Goal: Transaction & Acquisition: Book appointment/travel/reservation

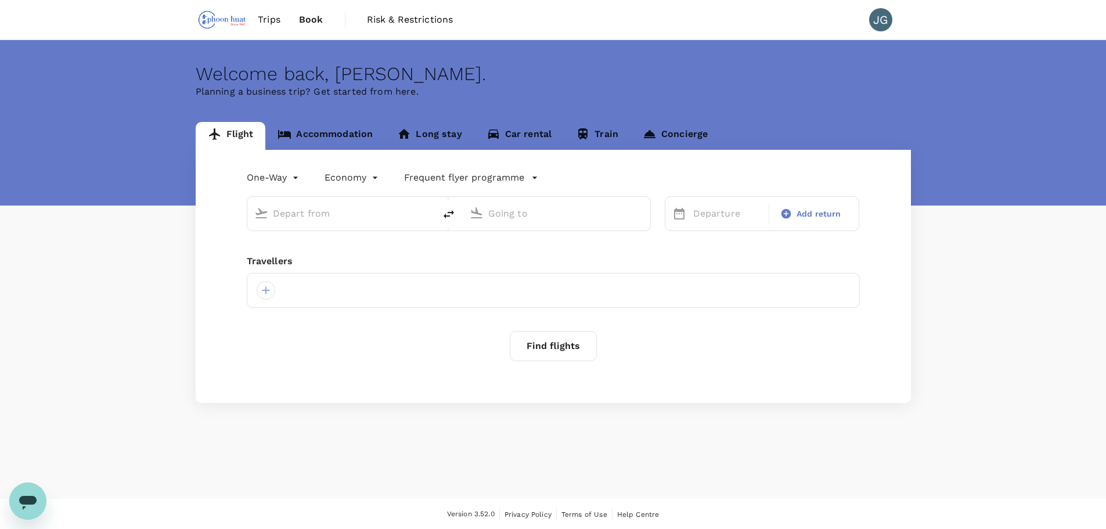
type input "roundtrip"
type input "Singapore Changi (SIN)"
type input "[GEOGRAPHIC_DATA], [GEOGRAPHIC_DATA] (any)"
type input "Singapore Changi (SIN)"
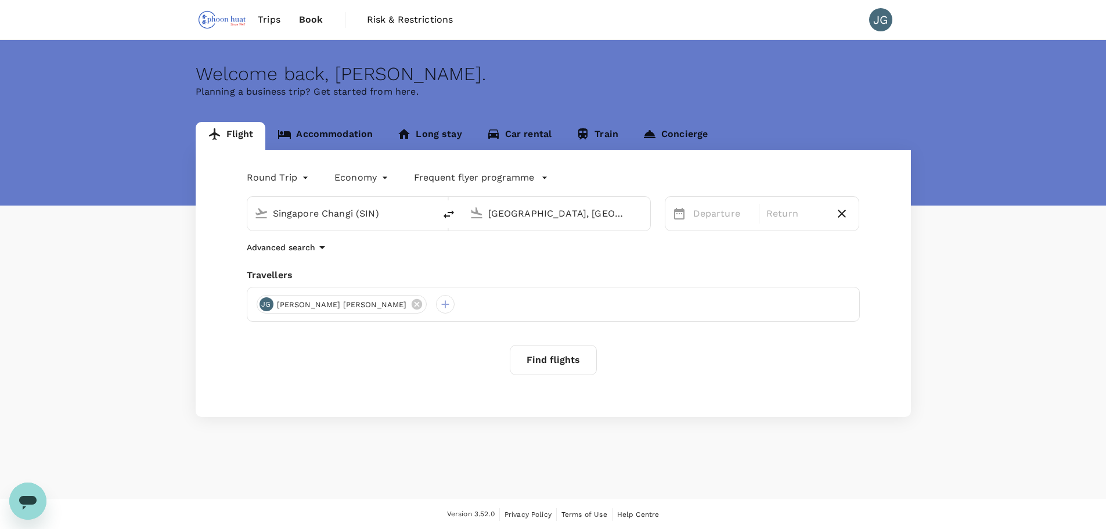
click at [528, 214] on input "[GEOGRAPHIC_DATA], [GEOGRAPHIC_DATA] (any)" at bounding box center [557, 213] width 138 height 18
click at [546, 253] on p "Brunei Intl" at bounding box center [572, 259] width 201 height 12
type input "Brunei Intl (BWN)"
click at [985, 253] on span "Next Month" at bounding box center [985, 250] width 0 height 13
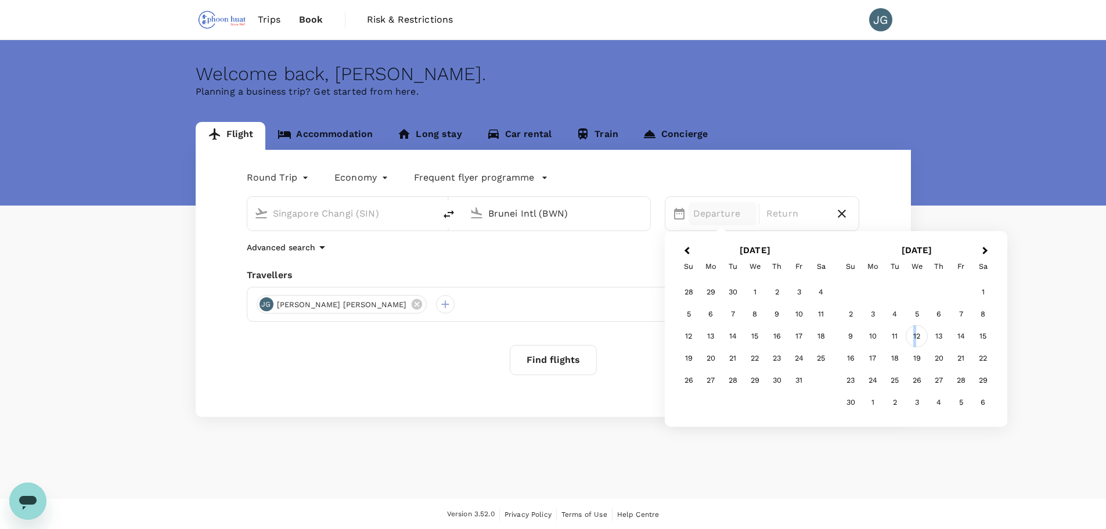
click at [918, 336] on div "12" at bounding box center [917, 336] width 22 height 22
click at [687, 361] on div "16" at bounding box center [689, 358] width 22 height 22
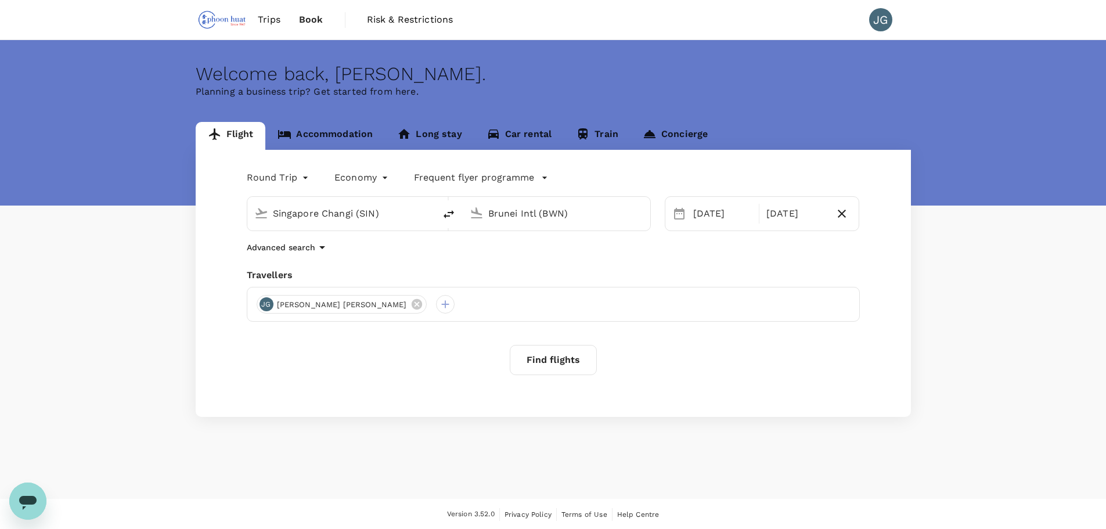
click at [537, 360] on button "Find flights" at bounding box center [553, 360] width 87 height 30
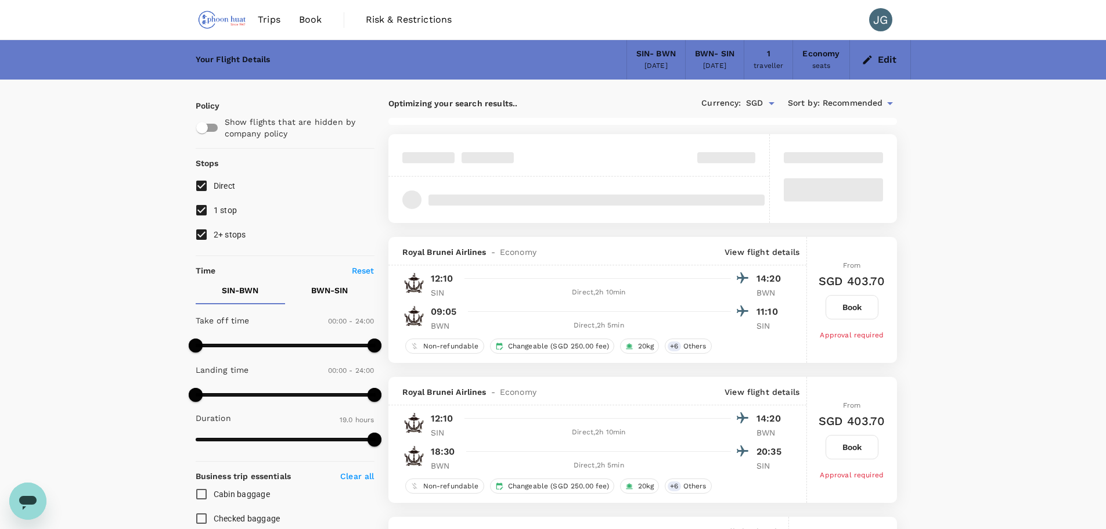
type input "1195"
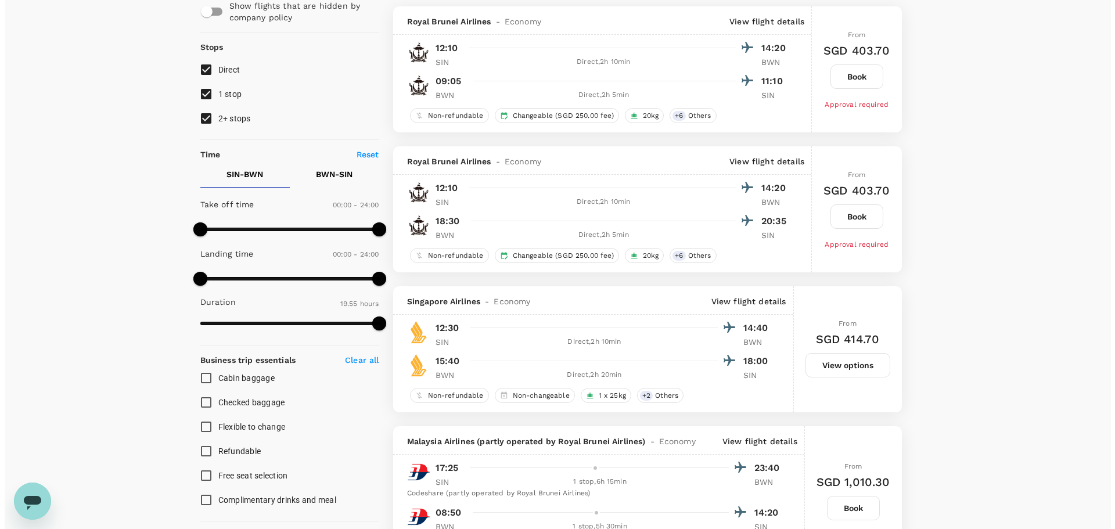
scroll to position [58, 0]
